Goal: Find specific page/section

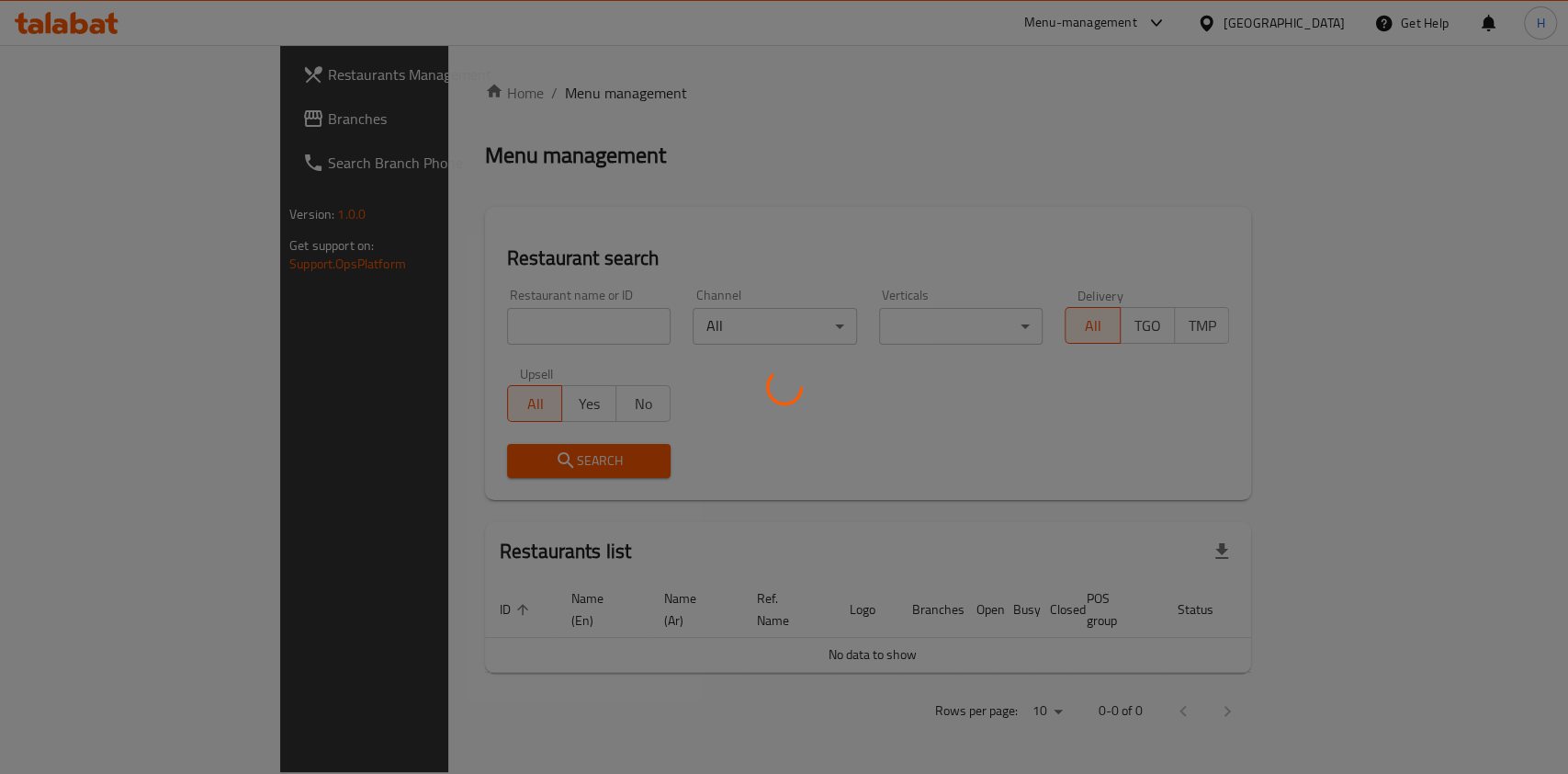
click at [478, 320] on div at bounding box center [784, 387] width 1568 height 774
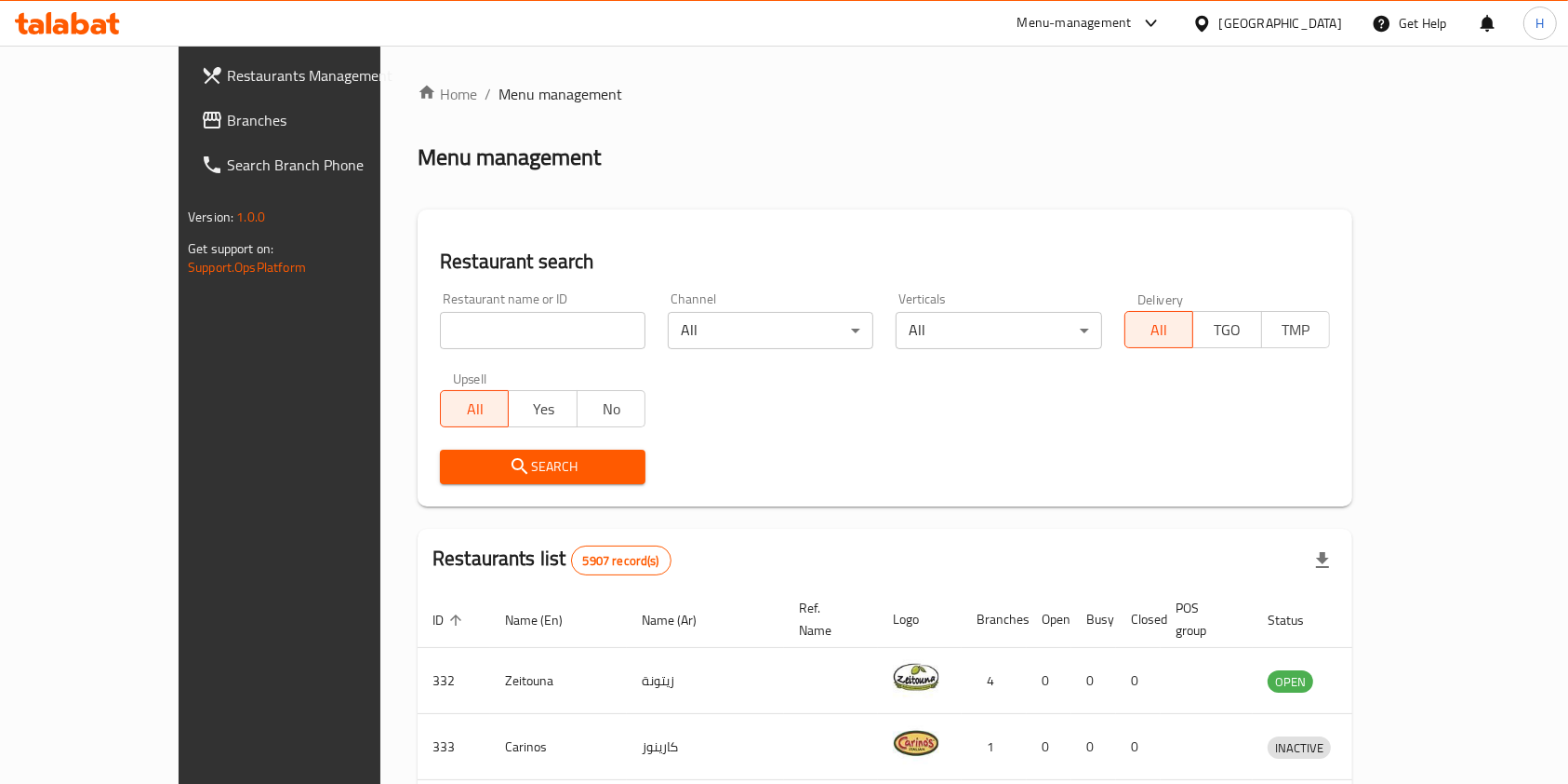
click at [489, 332] on input "search" at bounding box center [542, 331] width 205 height 37
type input "Tikka ma"
click button "Search" at bounding box center [542, 466] width 205 height 34
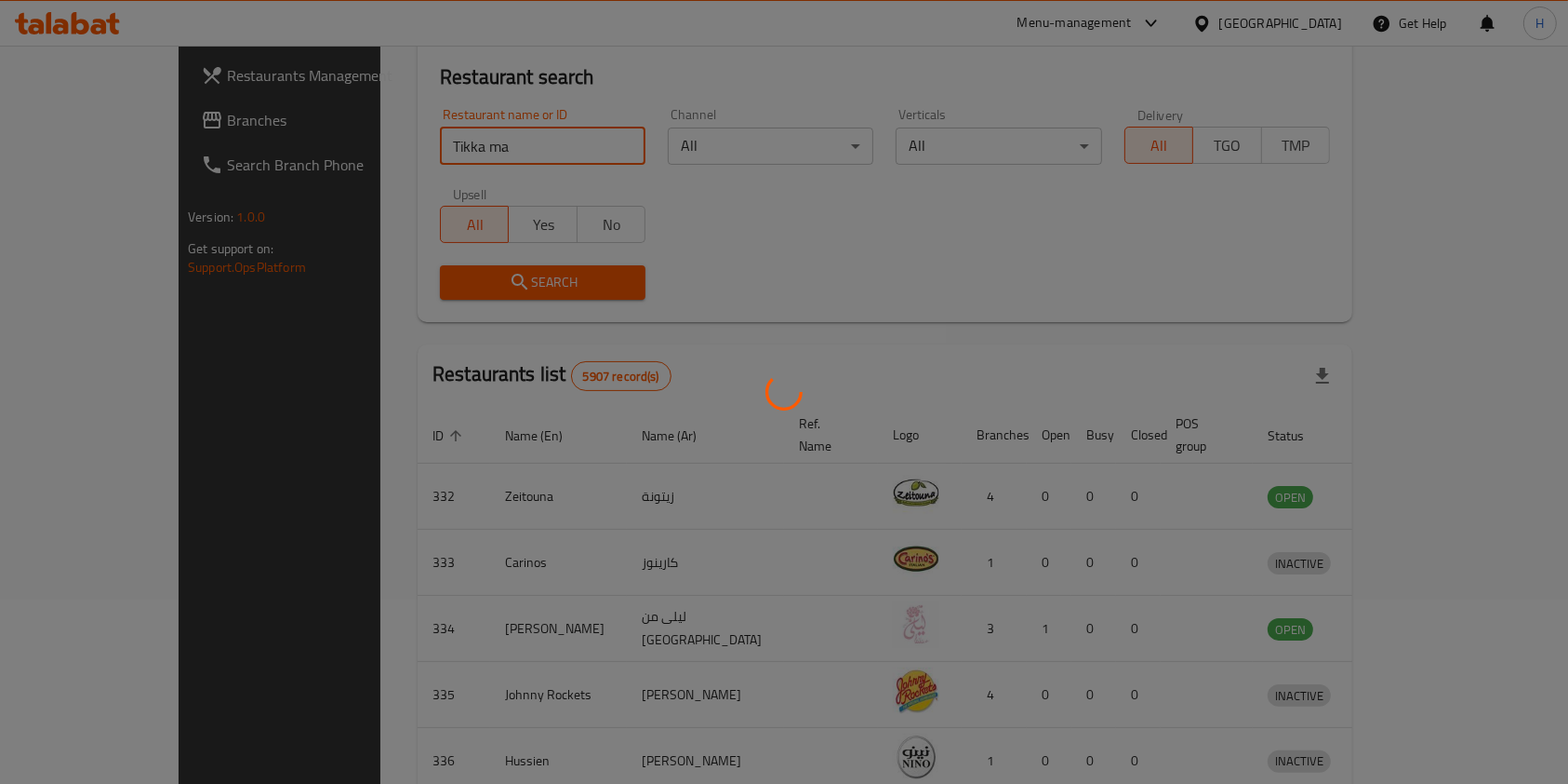
scroll to position [10, 0]
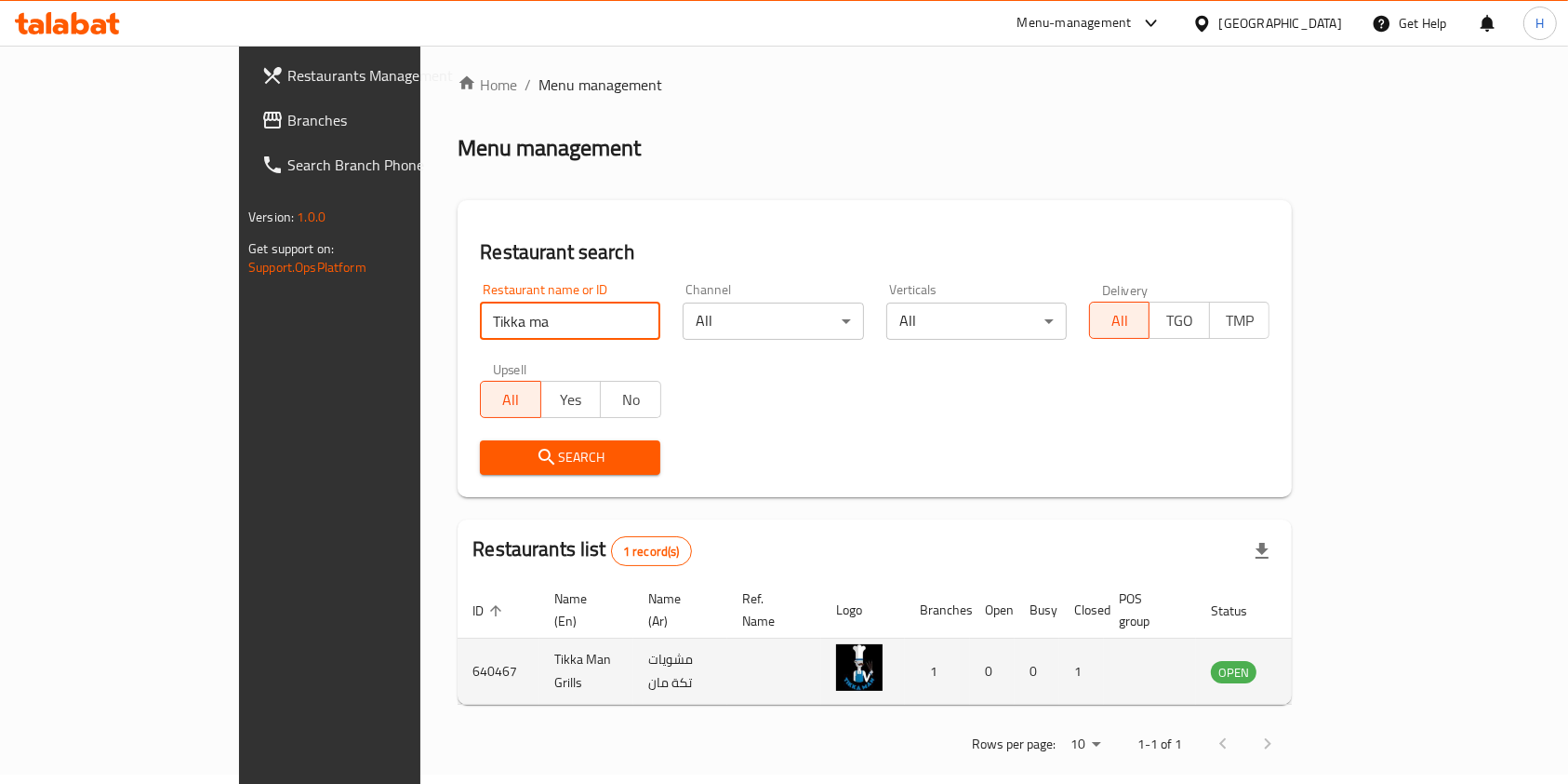
click at [1330, 664] on icon "enhanced table" at bounding box center [1319, 672] width 20 height 16
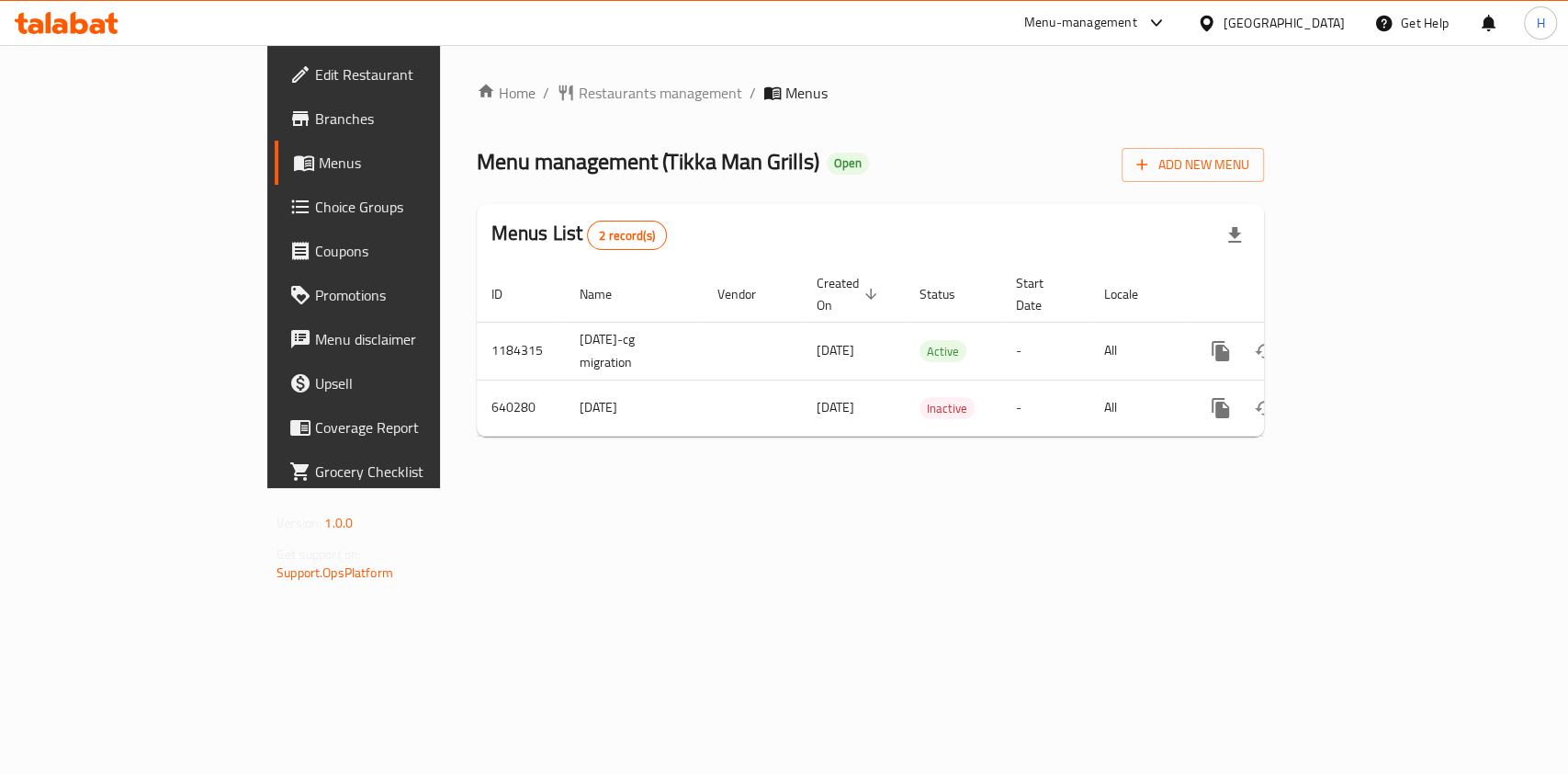
click at [110, 33] on div at bounding box center [66, 22] width 104 height 22
